Goal: Find specific page/section

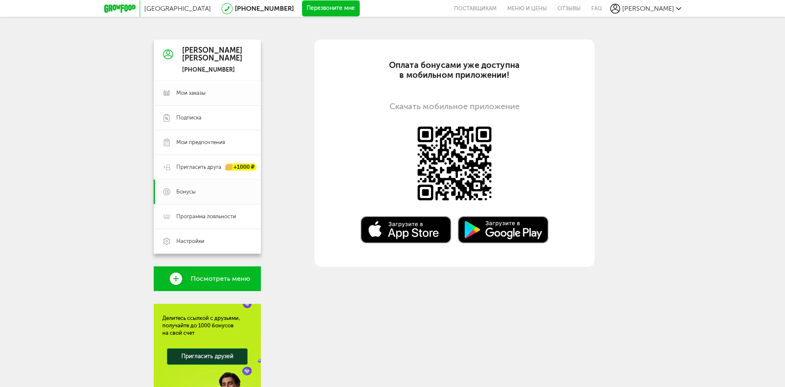
click at [183, 91] on span "Мои заказы" at bounding box center [190, 92] width 29 height 7
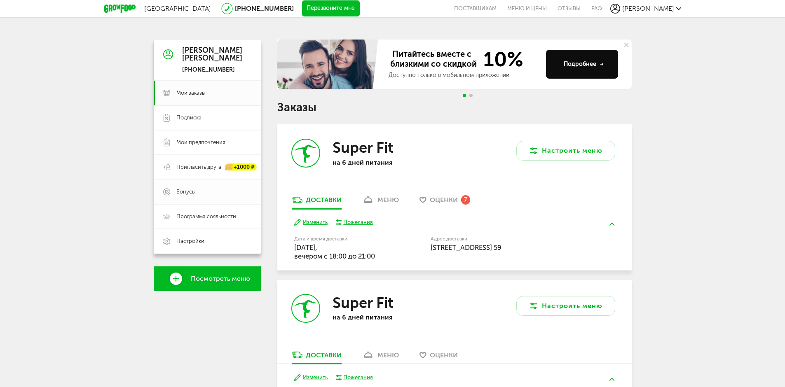
click at [177, 192] on span "Бонусы" at bounding box center [185, 191] width 19 height 7
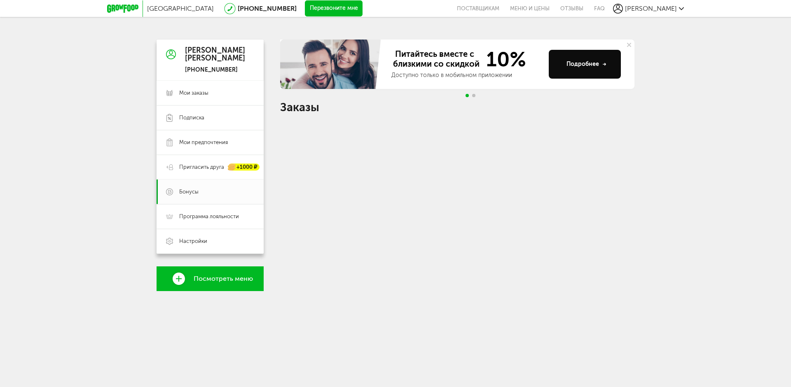
click at [629, 44] on icon at bounding box center [629, 45] width 4 height 4
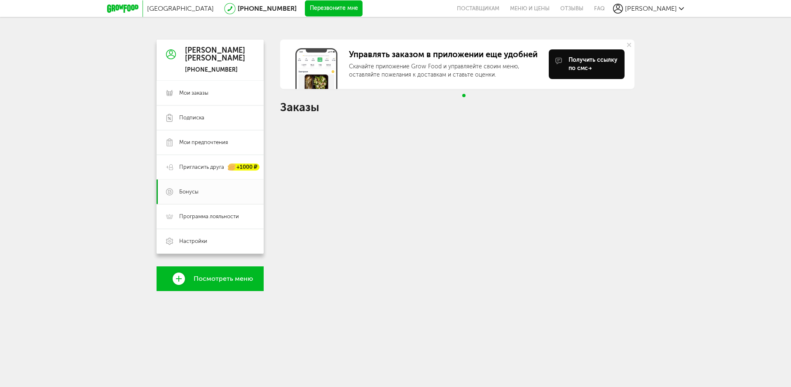
click at [629, 45] on use at bounding box center [629, 45] width 4 height 4
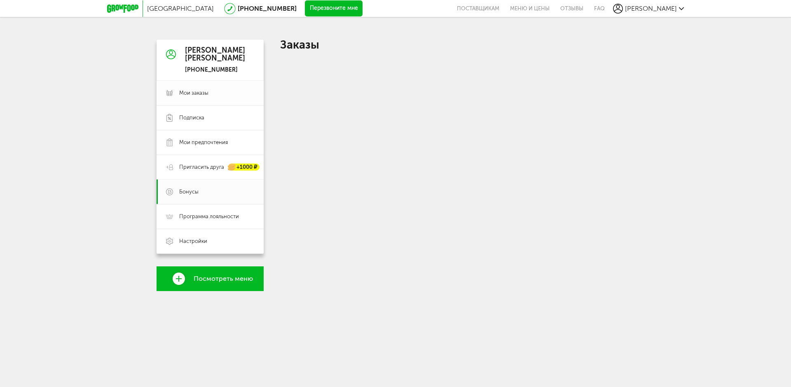
click at [192, 91] on span "Мои заказы" at bounding box center [193, 92] width 29 height 7
